Goal: Check status: Check status

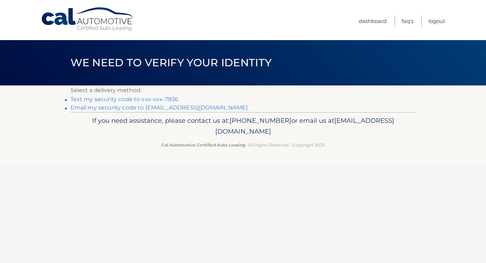
click at [162, 96] on link "Text my security code to xxx-xxx-7836" at bounding box center [125, 99] width 108 height 7
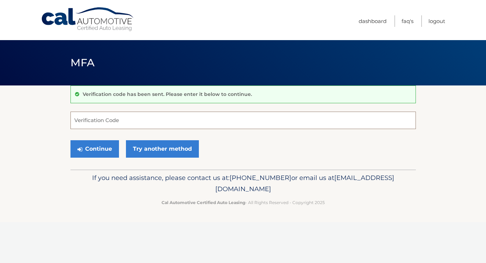
click at [193, 123] on input "Verification Code" at bounding box center [244, 120] width 346 height 17
click at [194, 121] on input "Verification Code" at bounding box center [244, 120] width 346 height 17
type input "450209"
click at [99, 148] on button "Continue" at bounding box center [95, 148] width 49 height 17
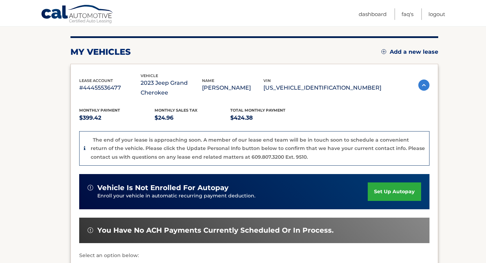
scroll to position [64, 0]
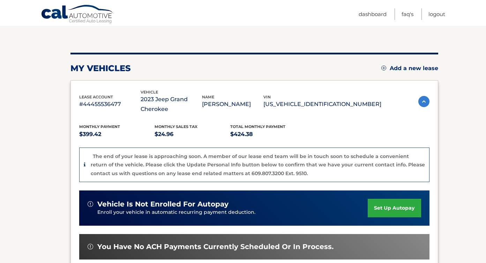
click at [85, 164] on icon at bounding box center [85, 164] width 2 height 5
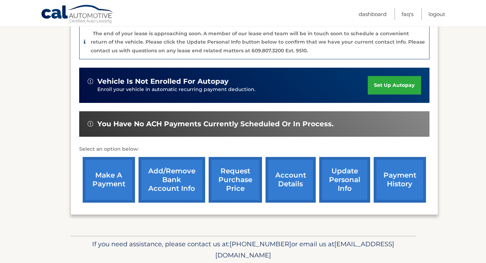
scroll to position [212, 0]
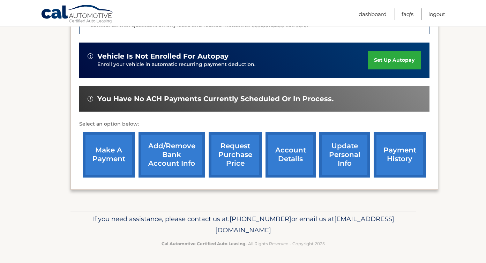
click at [285, 162] on link "account details" at bounding box center [291, 155] width 50 height 46
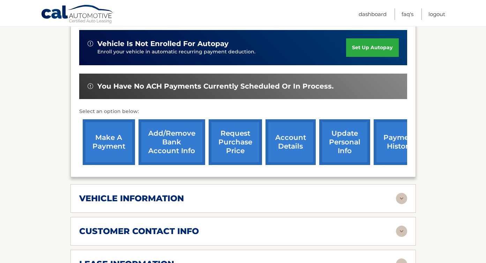
scroll to position [194, 0]
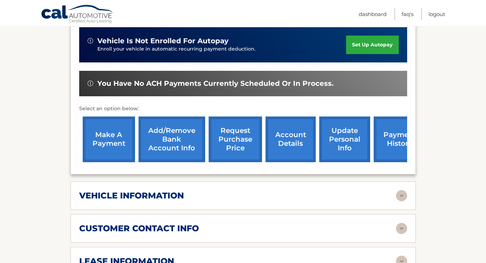
click at [282, 191] on div "vehicle information" at bounding box center [237, 196] width 317 height 10
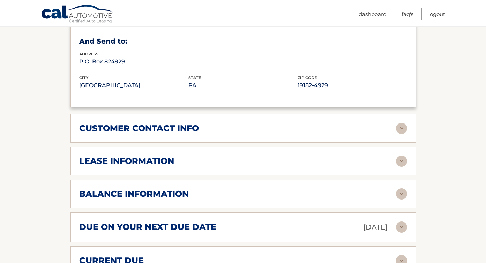
scroll to position [481, 0]
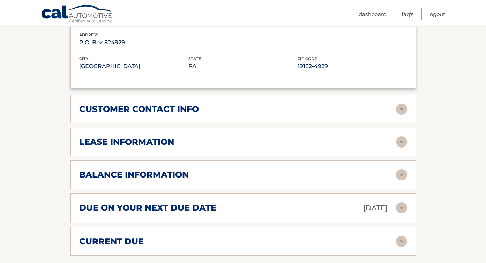
click at [275, 180] on div "balance information Payments Received 36 Payments Remaining 3 Next Payment will…" at bounding box center [244, 175] width 346 height 29
click at [268, 171] on div "balance information" at bounding box center [237, 175] width 317 height 10
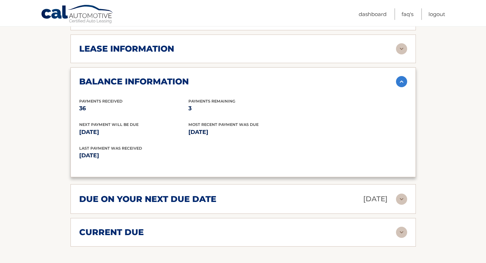
scroll to position [603, 0]
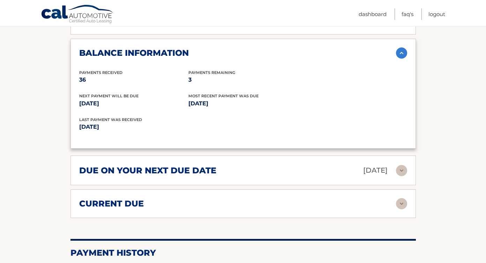
click at [255, 209] on div "current due Late Charges $0.00 Miscelleneous Charges* $0.00 Sales Tax $-24.96 p…" at bounding box center [244, 204] width 346 height 29
click at [253, 207] on div "current due" at bounding box center [237, 204] width 317 height 10
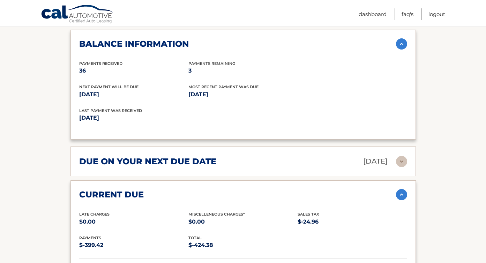
scroll to position [632, 0]
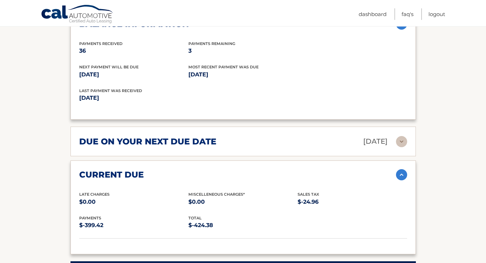
click at [239, 164] on div "current due Late Charges $0.00 Miscelleneous Charges* $0.00 Sales Tax $-24.96 p…" at bounding box center [244, 208] width 346 height 94
click at [243, 167] on div "current due Late Charges $0.00 Miscelleneous Charges* $0.00 Sales Tax $-24.96 p…" at bounding box center [244, 208] width 346 height 94
click at [383, 178] on div "current due" at bounding box center [237, 175] width 317 height 10
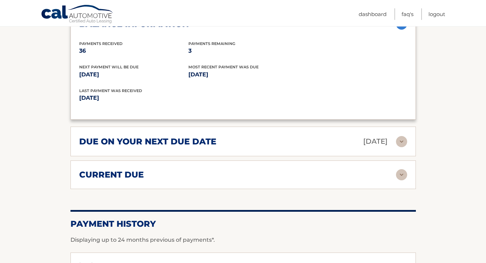
click at [386, 143] on p "Oct 01, 2025" at bounding box center [375, 141] width 24 height 12
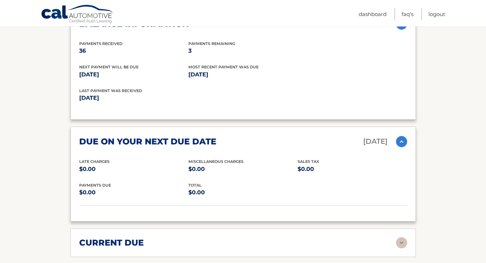
click at [386, 144] on p "Oct 01, 2025" at bounding box center [375, 141] width 24 height 12
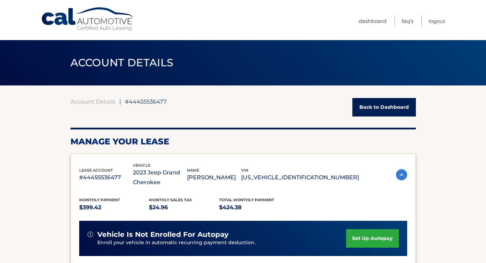
scroll to position [0, 0]
click at [326, 164] on div "lease account #44455536477 vehicle 2023 Jeep Grand Cherokee name GIZELDA MCDAID…" at bounding box center [219, 174] width 280 height 25
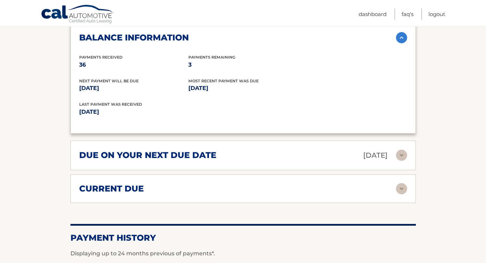
scroll to position [445, 0]
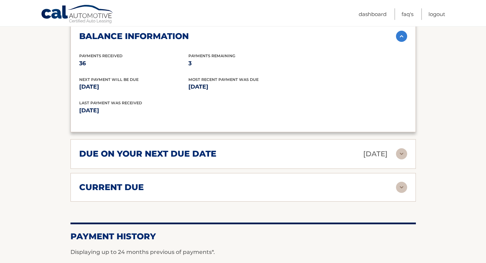
click at [279, 182] on div "current due" at bounding box center [237, 187] width 317 height 10
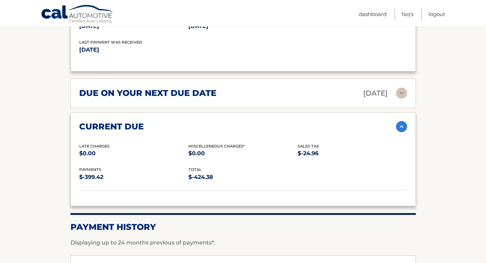
scroll to position [506, 0]
click at [256, 94] on div "due on your next due date Oct 01, 2025" at bounding box center [237, 93] width 317 height 12
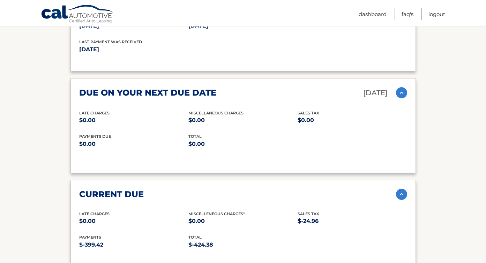
click at [256, 94] on div "due on your next due date Oct 01, 2025" at bounding box center [237, 93] width 317 height 12
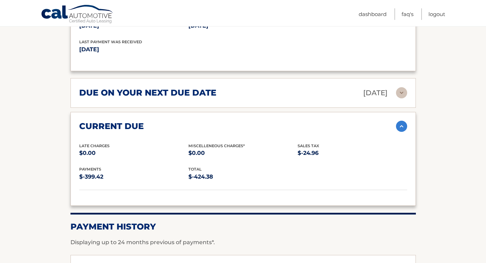
click at [240, 124] on div "current due" at bounding box center [237, 126] width 317 height 10
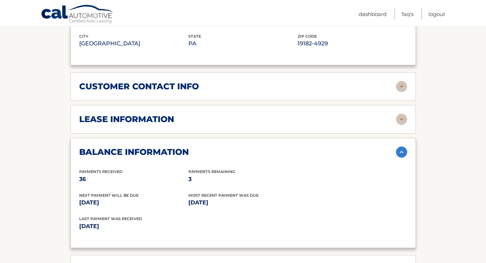
scroll to position [315, 0]
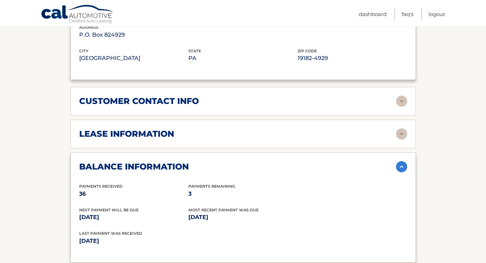
click at [235, 133] on div "lease information" at bounding box center [237, 134] width 317 height 10
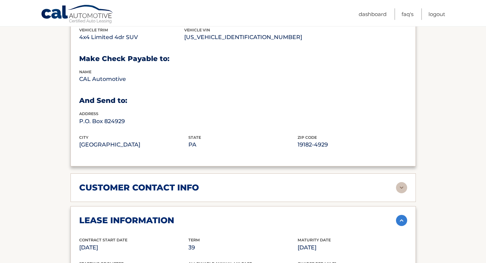
scroll to position [327, 0]
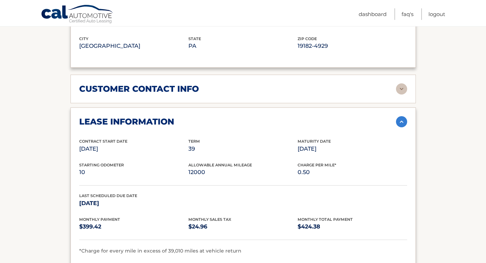
click at [124, 94] on div "customer contact info full name GIZELDA MCDAID street address 71 WYMAN ST city …" at bounding box center [244, 89] width 346 height 29
click at [123, 91] on h2 "customer contact info" at bounding box center [139, 89] width 120 height 10
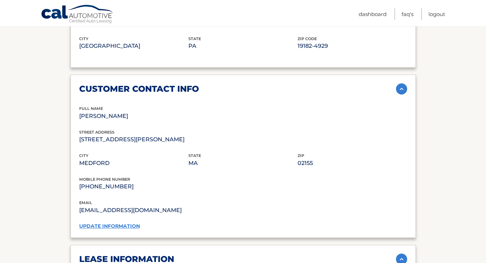
click at [123, 91] on h2 "customer contact info" at bounding box center [139, 89] width 120 height 10
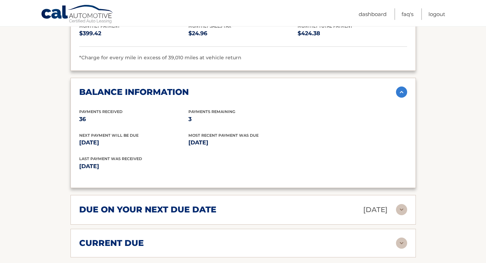
scroll to position [622, 0]
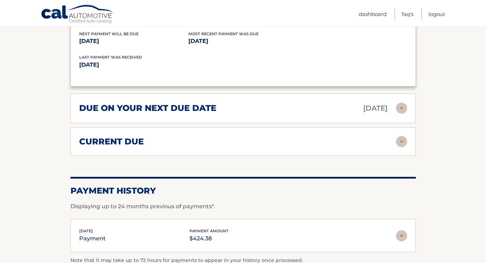
click at [125, 111] on h2 "due on your next due date" at bounding box center [147, 108] width 137 height 10
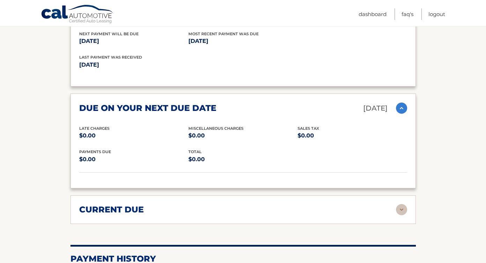
click at [126, 111] on h2 "due on your next due date" at bounding box center [147, 108] width 137 height 10
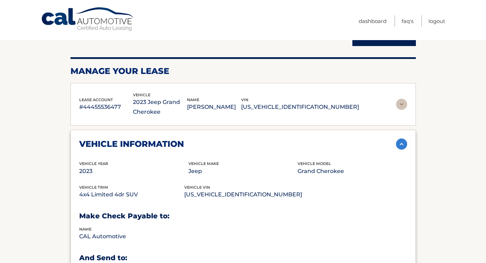
scroll to position [0, 0]
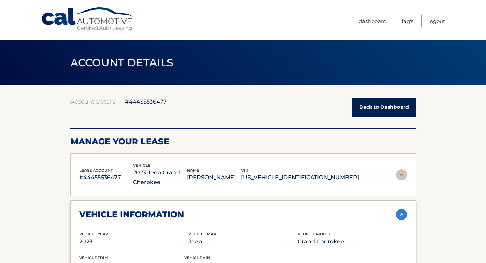
click at [380, 104] on link "Back to Dashboard" at bounding box center [385, 107] width 64 height 19
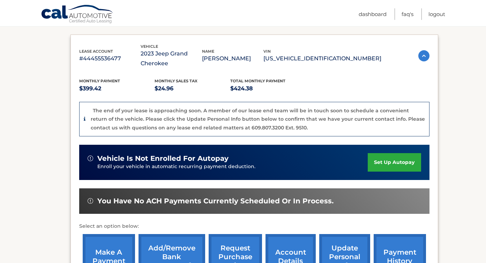
scroll to position [200, 0]
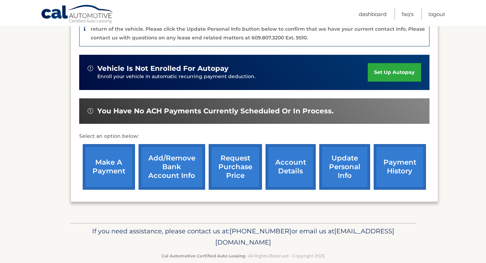
click at [228, 170] on link "request purchase price" at bounding box center [235, 167] width 53 height 46
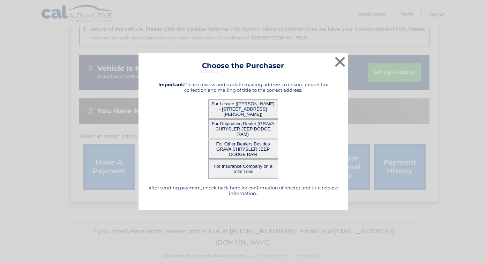
click at [233, 108] on button "For Lessee ([PERSON_NAME] - [STREET_ADDRESS][PERSON_NAME])" at bounding box center [243, 108] width 70 height 19
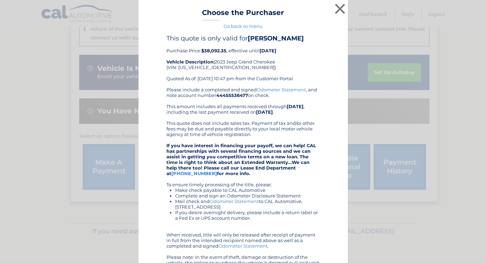
scroll to position [0, 0]
click at [340, 14] on button "×" at bounding box center [340, 9] width 14 height 14
